Goal: Task Accomplishment & Management: Use online tool/utility

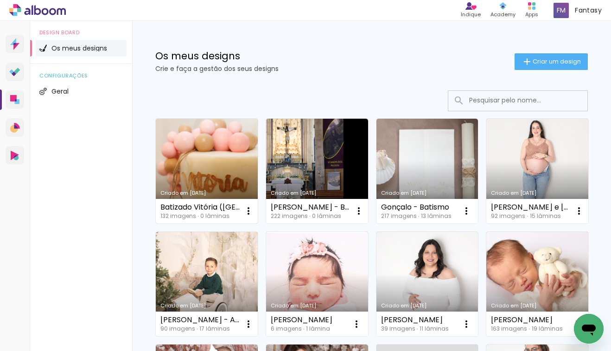
click at [217, 171] on link "Criado em [DATE]" at bounding box center [207, 171] width 102 height 105
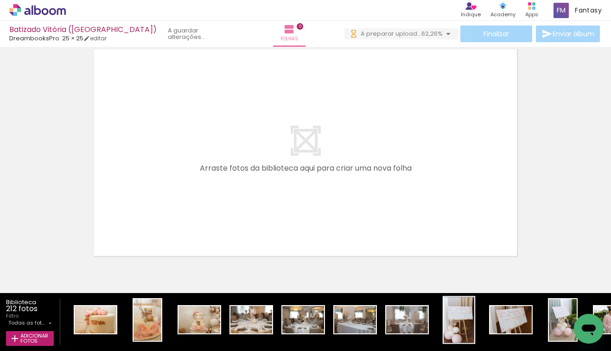
click at [161, 325] on div at bounding box center [148, 320] width 28 height 42
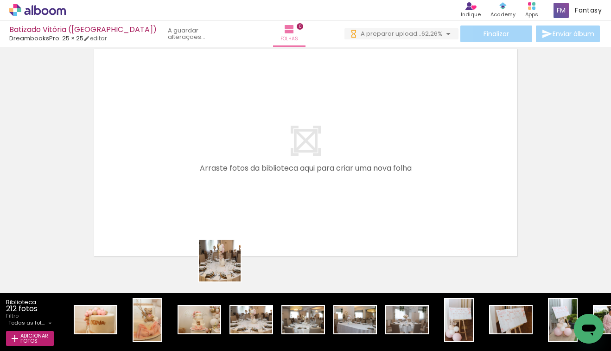
drag, startPoint x: 245, startPoint y: 323, endPoint x: 222, endPoint y: 289, distance: 40.6
click at [226, 264] on quentale-workspace at bounding box center [305, 175] width 611 height 351
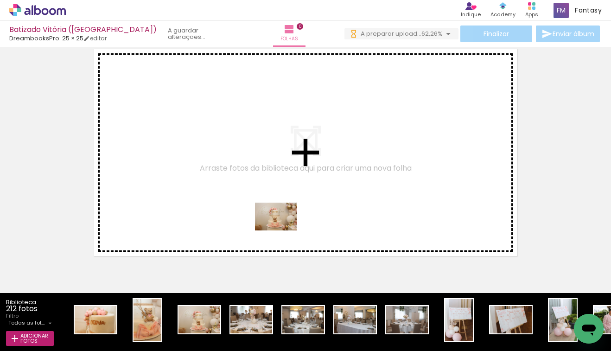
drag, startPoint x: 207, startPoint y: 331, endPoint x: 283, endPoint y: 230, distance: 126.1
click at [283, 230] on quentale-workspace at bounding box center [305, 175] width 611 height 351
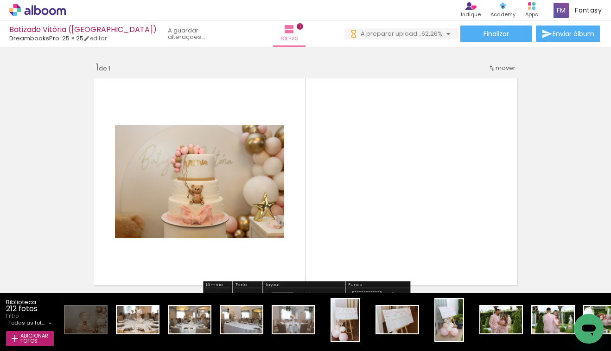
scroll to position [0, 117]
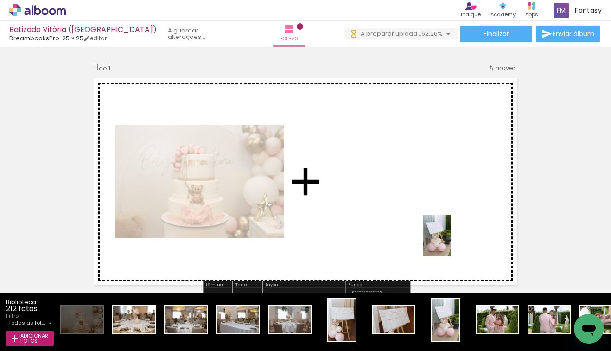
drag, startPoint x: 452, startPoint y: 322, endPoint x: 266, endPoint y: 310, distance: 186.2
click at [451, 242] on quentale-workspace at bounding box center [305, 175] width 611 height 351
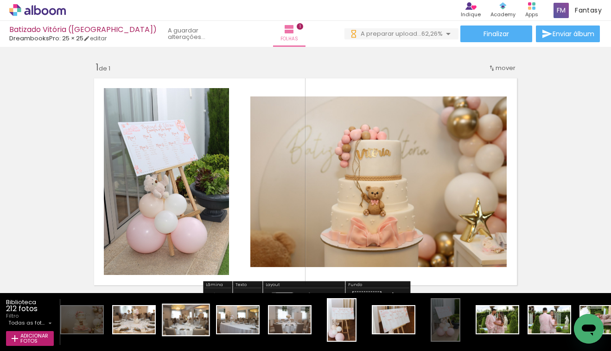
scroll to position [0, 0]
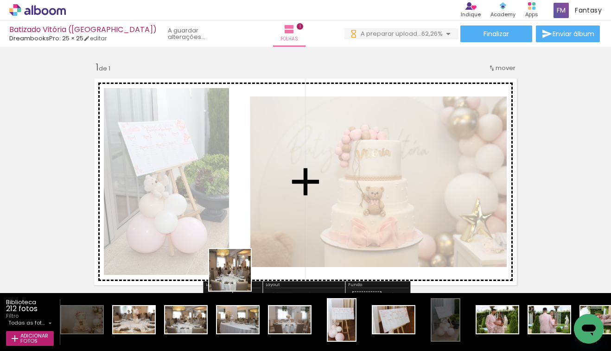
drag, startPoint x: 191, startPoint y: 325, endPoint x: 276, endPoint y: 230, distance: 127.7
click at [276, 230] on quentale-workspace at bounding box center [305, 175] width 611 height 351
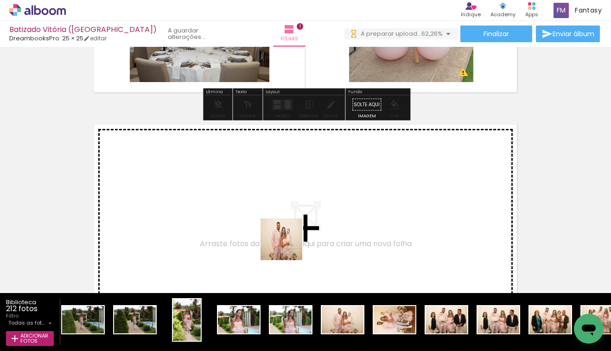
drag, startPoint x: 326, startPoint y: 322, endPoint x: 289, endPoint y: 246, distance: 84.4
click at [289, 246] on quentale-workspace at bounding box center [305, 175] width 611 height 351
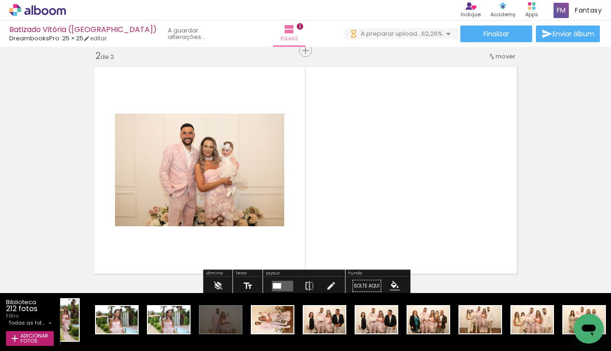
click at [276, 283] on div at bounding box center [277, 286] width 8 height 6
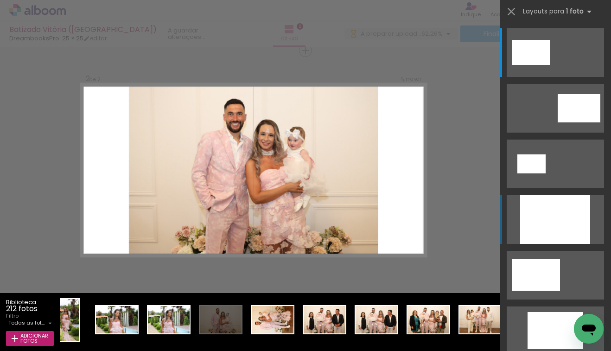
click at [560, 210] on div at bounding box center [555, 219] width 70 height 49
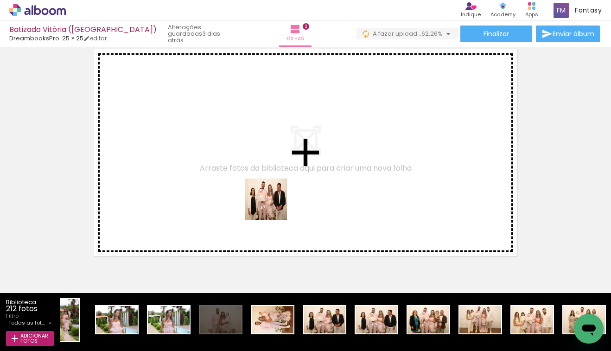
drag, startPoint x: 319, startPoint y: 320, endPoint x: 273, endPoint y: 206, distance: 122.5
click at [273, 206] on quentale-workspace at bounding box center [305, 175] width 611 height 351
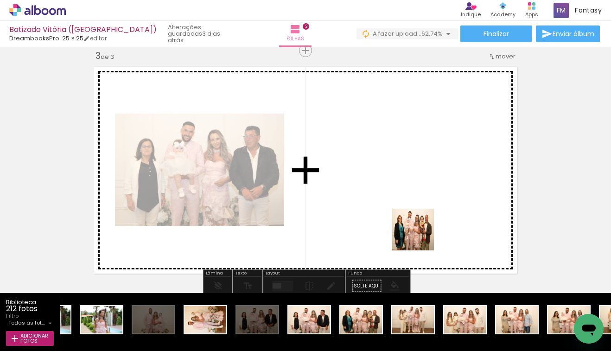
click at [424, 228] on quentale-workspace at bounding box center [305, 175] width 611 height 351
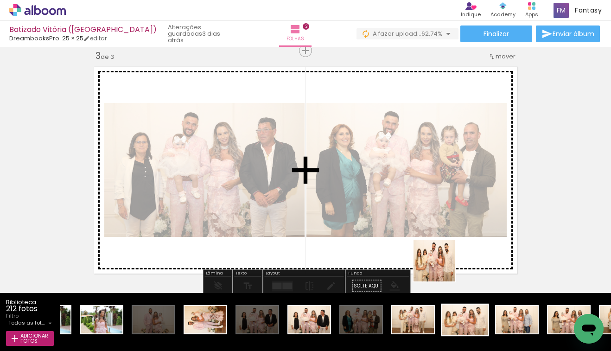
drag, startPoint x: 445, startPoint y: 310, endPoint x: 480, endPoint y: 313, distance: 34.5
click at [441, 259] on quentale-workspace at bounding box center [305, 175] width 611 height 351
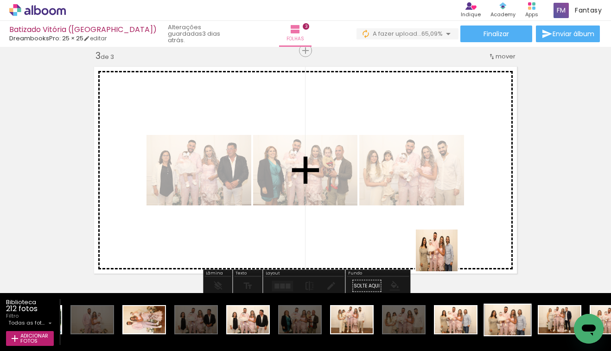
drag, startPoint x: 487, startPoint y: 317, endPoint x: 502, endPoint y: 320, distance: 15.6
click at [443, 257] on quentale-workspace at bounding box center [305, 175] width 611 height 351
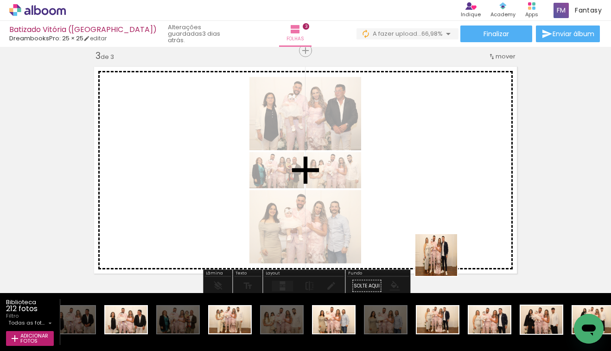
drag, startPoint x: 443, startPoint y: 321, endPoint x: 445, endPoint y: 228, distance: 92.7
click at [445, 228] on quentale-workspace at bounding box center [305, 175] width 611 height 351
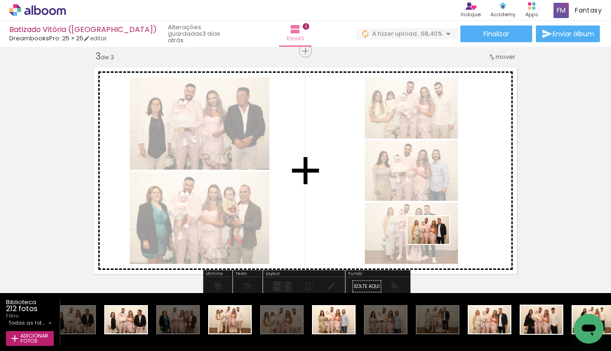
drag, startPoint x: 490, startPoint y: 310, endPoint x: 433, endPoint y: 245, distance: 86.4
click at [433, 245] on quentale-workspace at bounding box center [305, 175] width 611 height 351
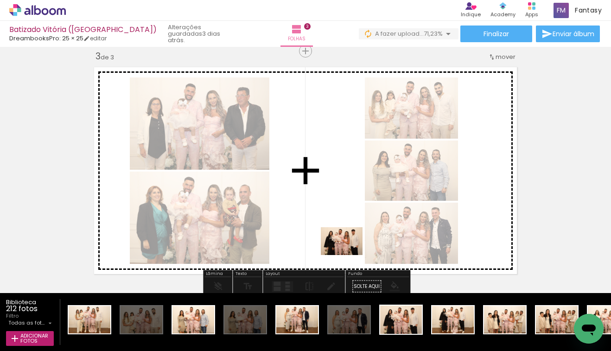
drag, startPoint x: 404, startPoint y: 320, endPoint x: 485, endPoint y: 337, distance: 82.3
click at [349, 255] on quentale-workspace at bounding box center [305, 175] width 611 height 351
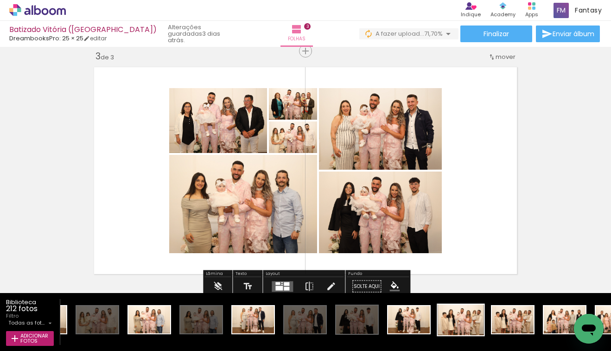
scroll to position [0, 1297]
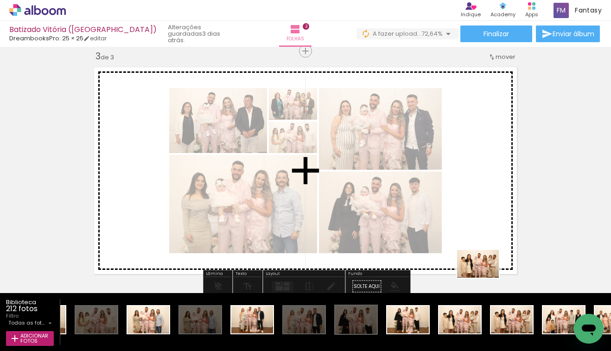
drag, startPoint x: 473, startPoint y: 328, endPoint x: 485, endPoint y: 277, distance: 52.8
click at [485, 277] on quentale-workspace at bounding box center [305, 175] width 611 height 351
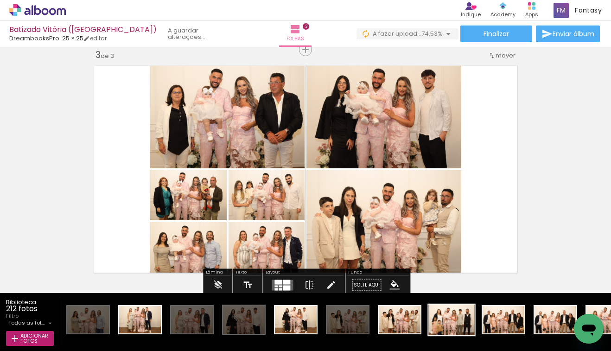
scroll to position [0, 1411]
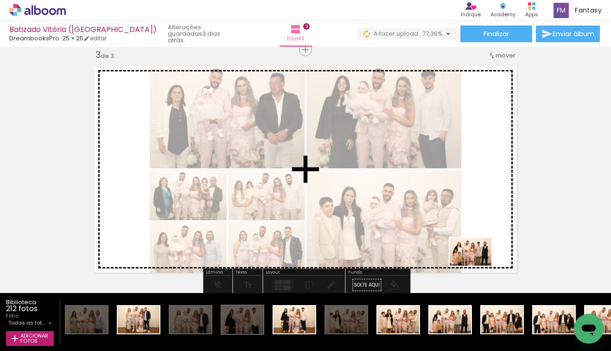
drag, startPoint x: 450, startPoint y: 322, endPoint x: 474, endPoint y: 290, distance: 40.1
click at [477, 265] on quentale-workspace at bounding box center [305, 175] width 611 height 351
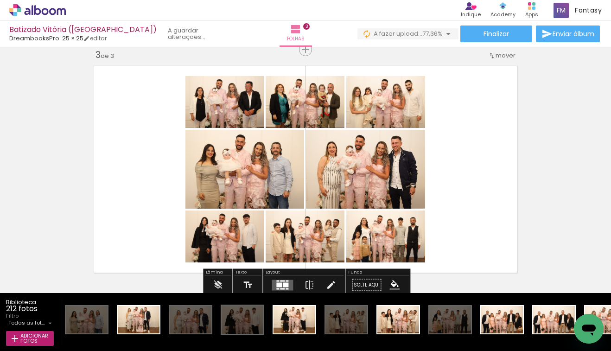
scroll to position [497, 0]
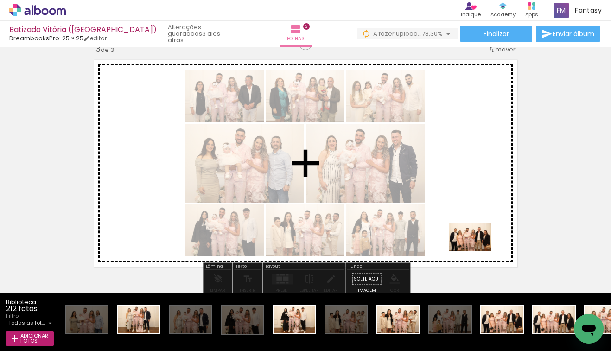
drag, startPoint x: 493, startPoint y: 310, endPoint x: 483, endPoint y: 289, distance: 23.8
click at [477, 251] on quentale-workspace at bounding box center [305, 175] width 611 height 351
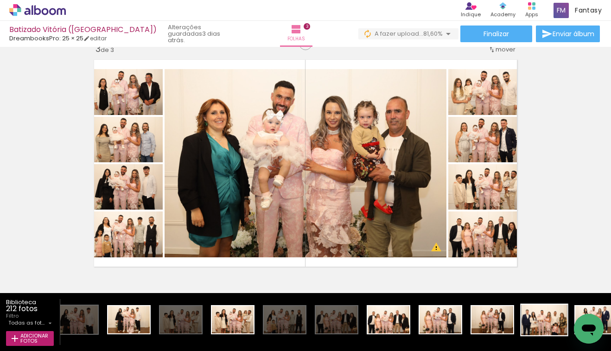
scroll to position [0, 1577]
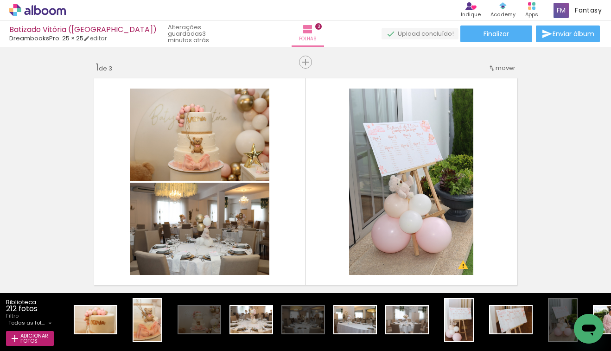
scroll to position [0, 1577]
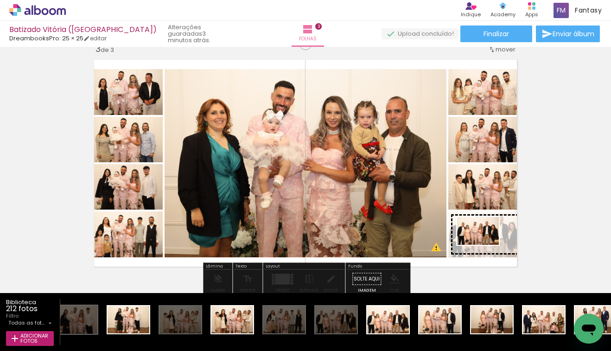
drag, startPoint x: 382, startPoint y: 328, endPoint x: 495, endPoint y: 248, distance: 138.4
click at [495, 248] on quentale-workspace at bounding box center [305, 175] width 611 height 351
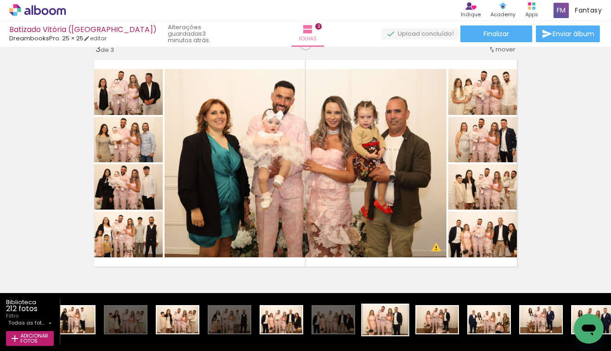
scroll to position [0, 1636]
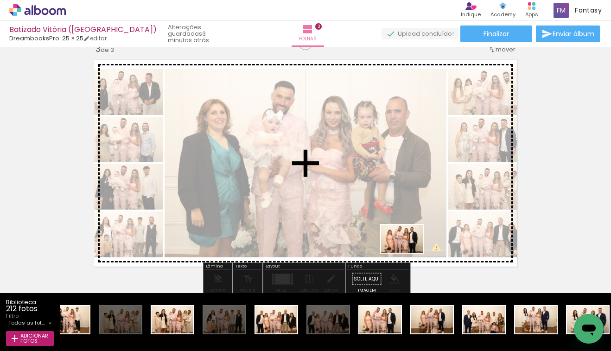
drag, startPoint x: 380, startPoint y: 328, endPoint x: 409, endPoint y: 250, distance: 82.9
click at [409, 250] on quentale-workspace at bounding box center [305, 175] width 611 height 351
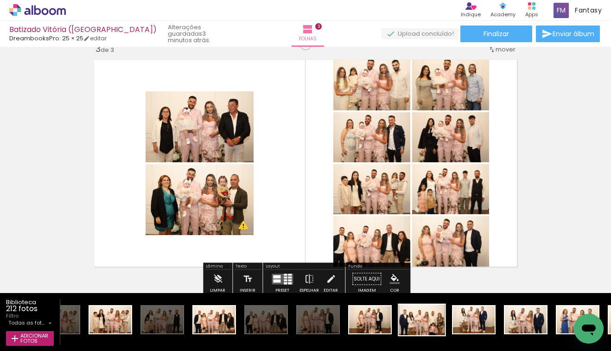
scroll to position [0, 1698]
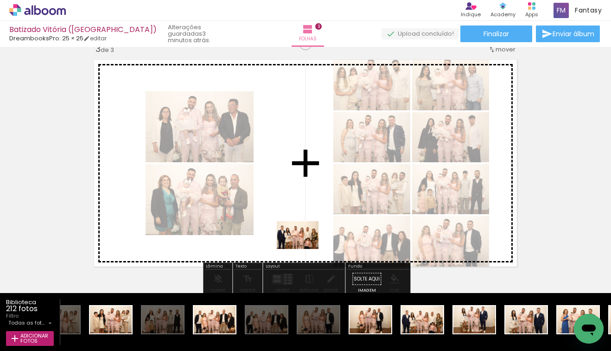
drag, startPoint x: 424, startPoint y: 326, endPoint x: 305, endPoint y: 249, distance: 141.8
click at [305, 249] on quentale-workspace at bounding box center [305, 175] width 611 height 351
